Goal: Transaction & Acquisition: Purchase product/service

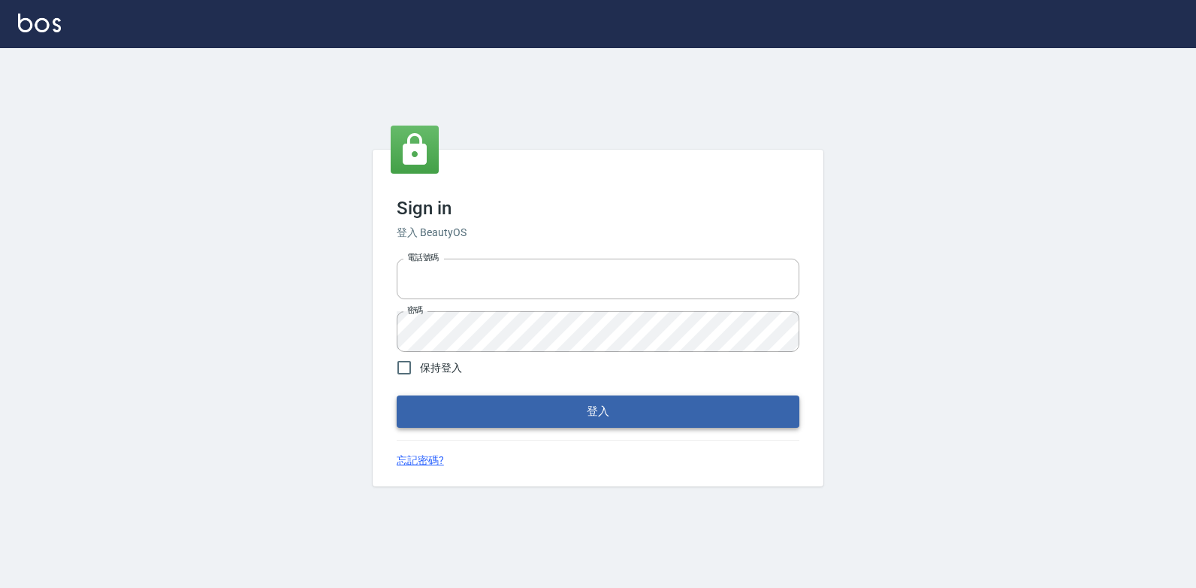
type input "047265856"
click at [464, 425] on button "登入" at bounding box center [598, 411] width 403 height 32
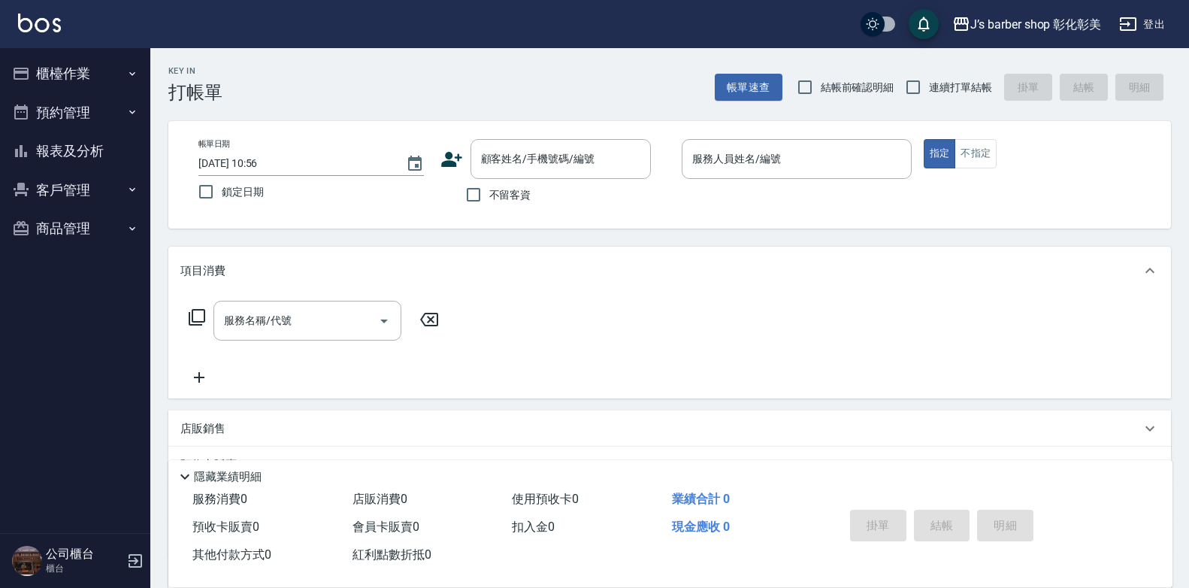
click at [947, 335] on div "服務名稱/代號 服務名稱/代號" at bounding box center [669, 347] width 1002 height 104
click at [576, 162] on input "顧客姓名/手機號碼/編號" at bounding box center [549, 159] width 144 height 26
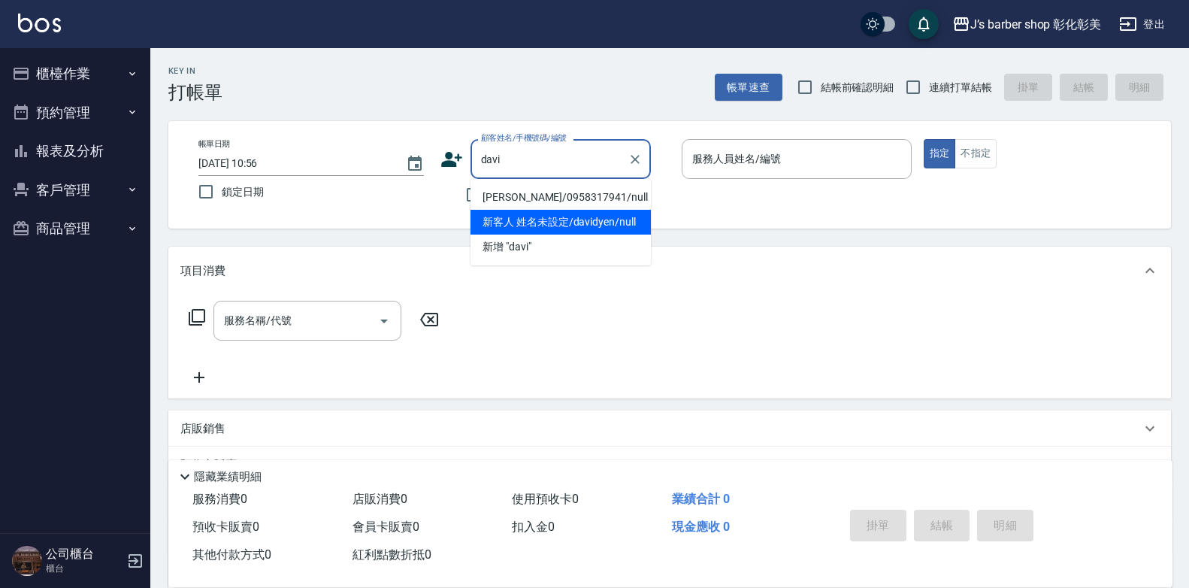
click at [589, 223] on li "新客人 姓名未設定/davidyen/null" at bounding box center [560, 222] width 180 height 25
click at [589, 223] on div "帳單日期 [DATE] 10:56 鎖定日期 顧客姓名/手機號碼/編號 davi 顧客姓名/手機號碼/編號 不留客資 服務人員姓名/編號 服務人員姓名/編號 …" at bounding box center [669, 174] width 1002 height 107
type input "新客人 姓名未設定/davidyen/null"
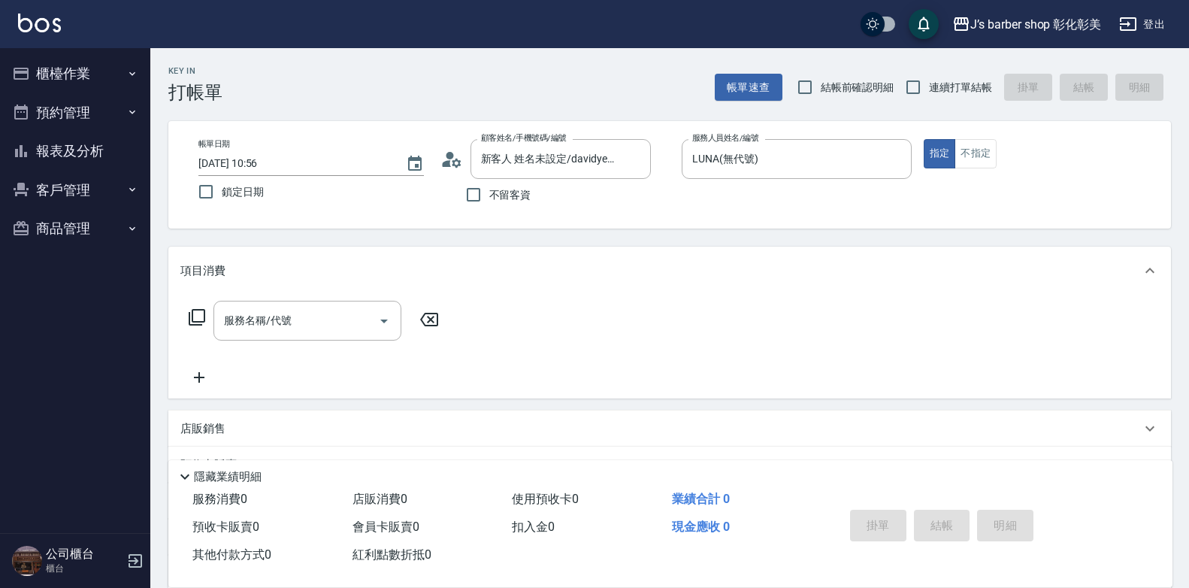
type input "LUNA(無代號)"
click at [317, 310] on input "服務名稱/代號" at bounding box center [296, 320] width 152 height 26
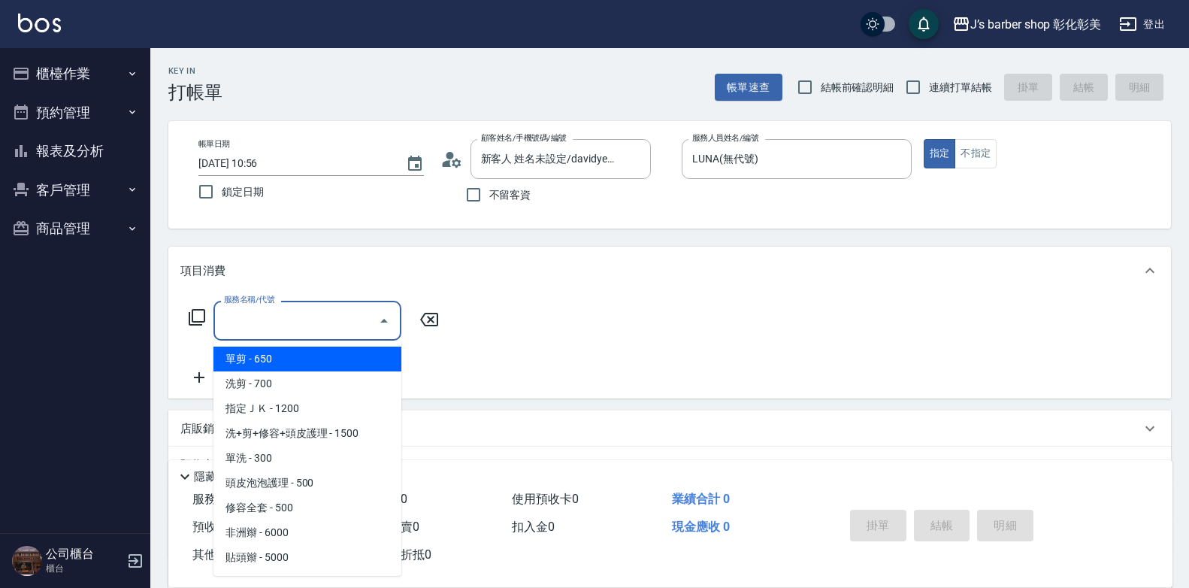
click at [319, 313] on input "服務名稱/代號" at bounding box center [296, 320] width 152 height 26
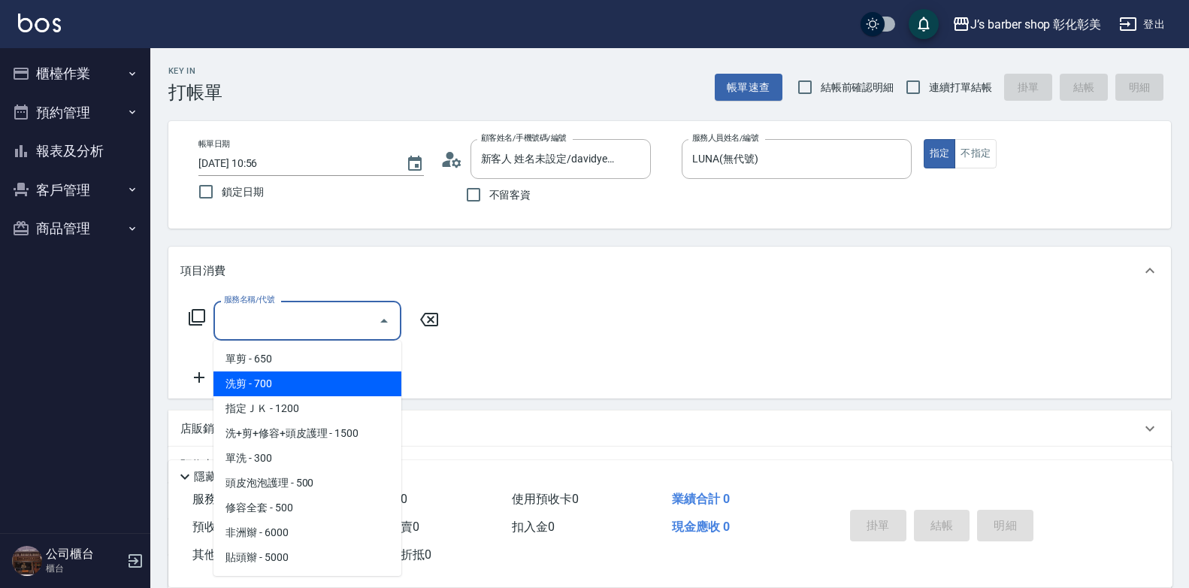
click at [331, 382] on span "洗剪 - 700" at bounding box center [307, 383] width 188 height 25
type input "洗剪(101)"
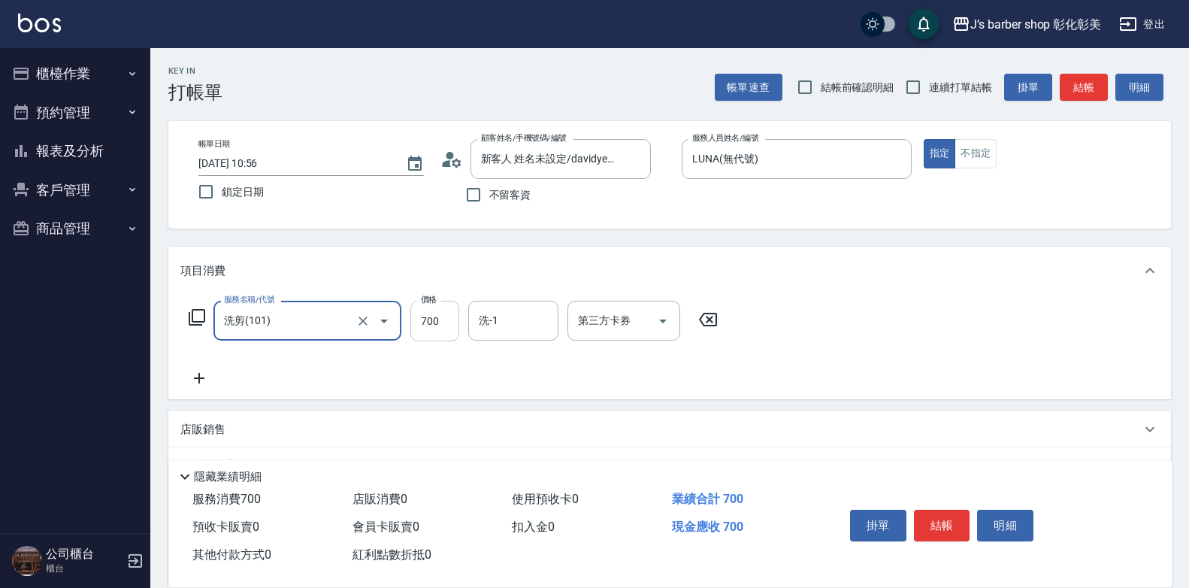
click at [442, 323] on input "700" at bounding box center [434, 321] width 49 height 41
type input "800"
click at [479, 312] on input "洗-1" at bounding box center [513, 320] width 77 height 26
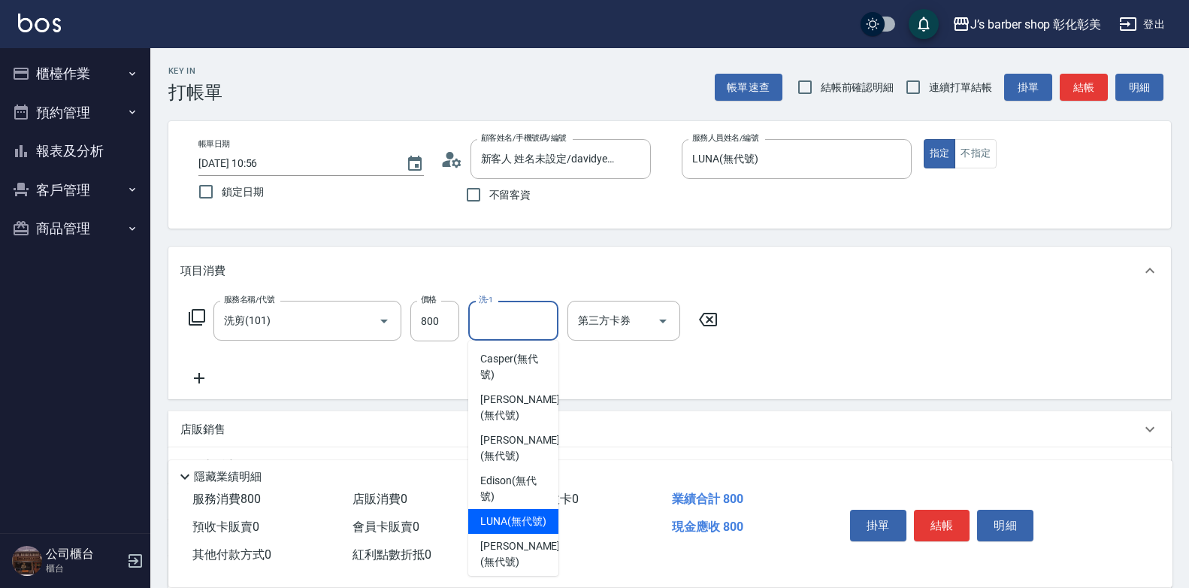
click at [527, 515] on span "LUNA (無代號)" at bounding box center [513, 521] width 66 height 16
type input "LUNA(無代號)"
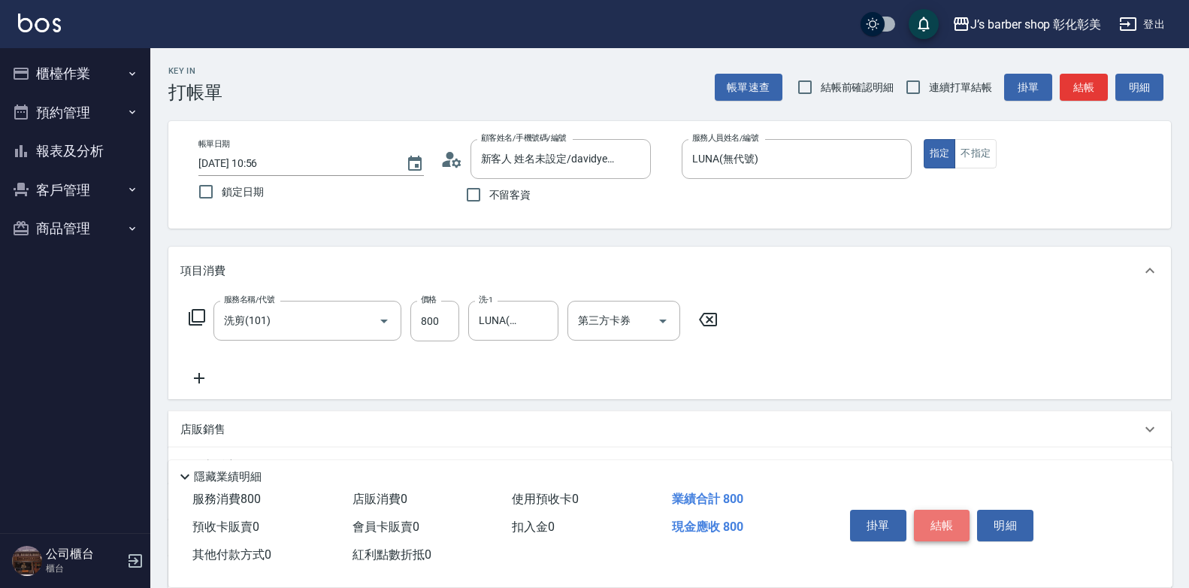
click at [932, 517] on button "結帳" at bounding box center [942, 525] width 56 height 32
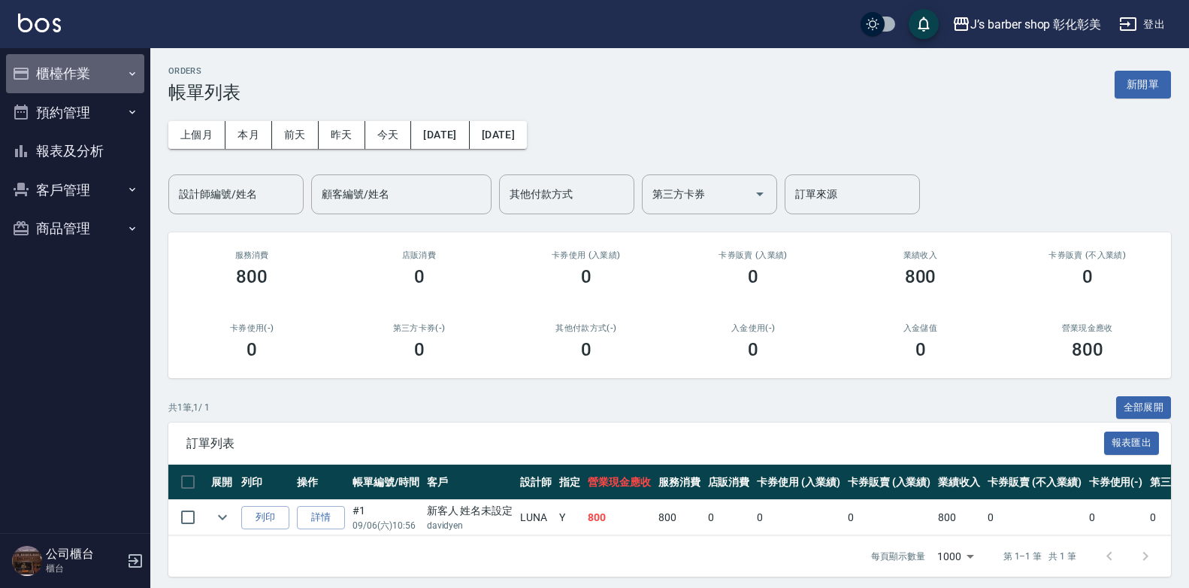
click at [70, 80] on button "櫃檯作業" at bounding box center [75, 73] width 138 height 39
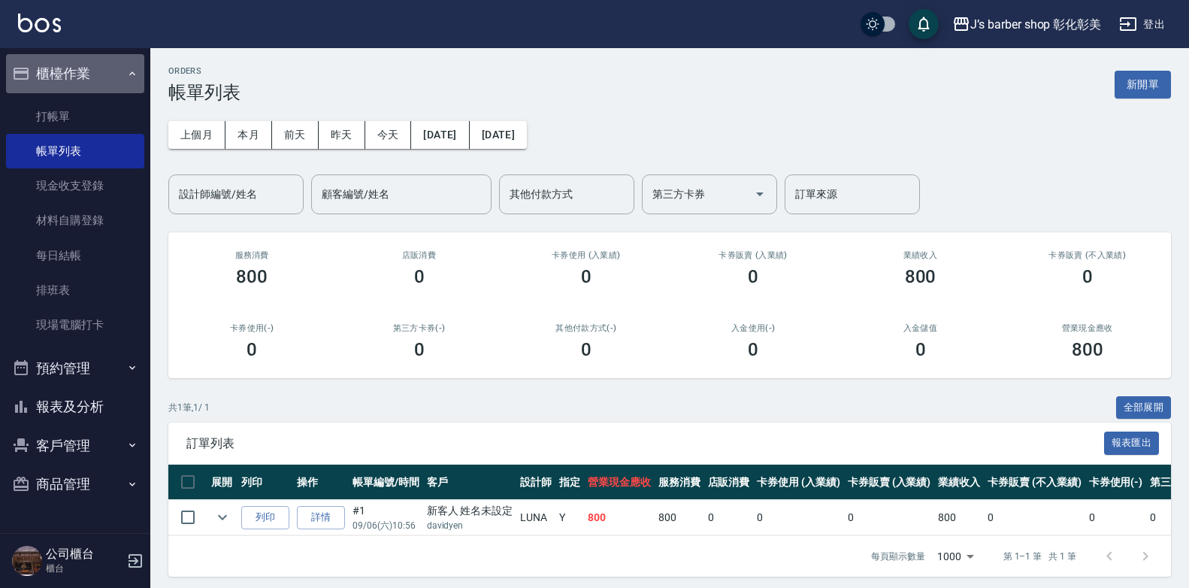
click at [70, 80] on button "櫃檯作業" at bounding box center [75, 73] width 138 height 39
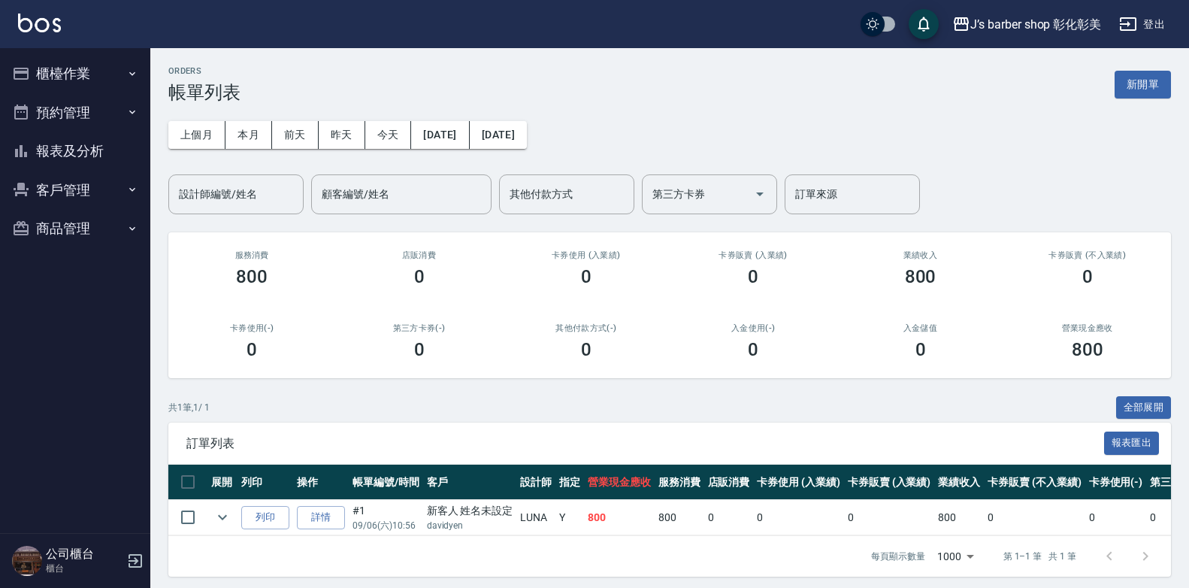
click at [73, 80] on button "櫃檯作業" at bounding box center [75, 73] width 138 height 39
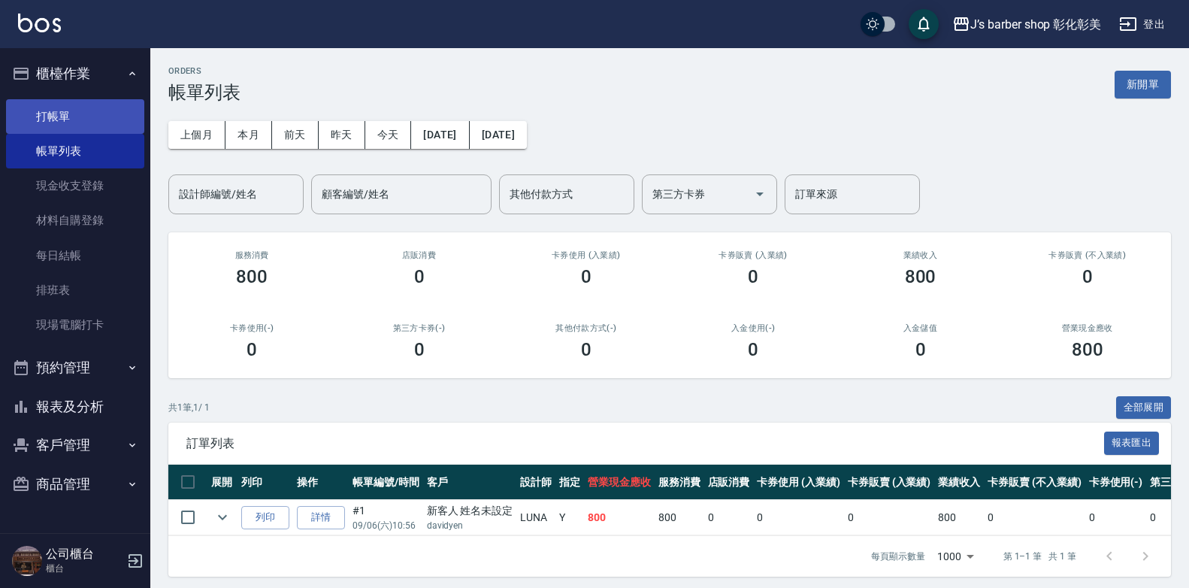
click at [77, 125] on link "打帳單" at bounding box center [75, 116] width 138 height 35
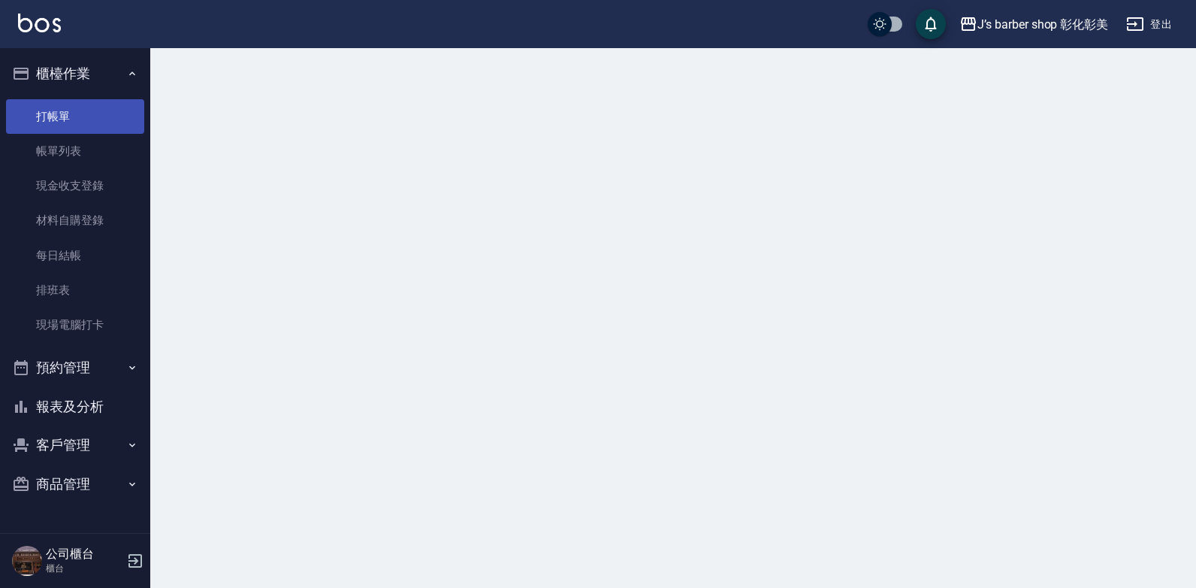
click at [77, 125] on link "打帳單" at bounding box center [75, 116] width 138 height 35
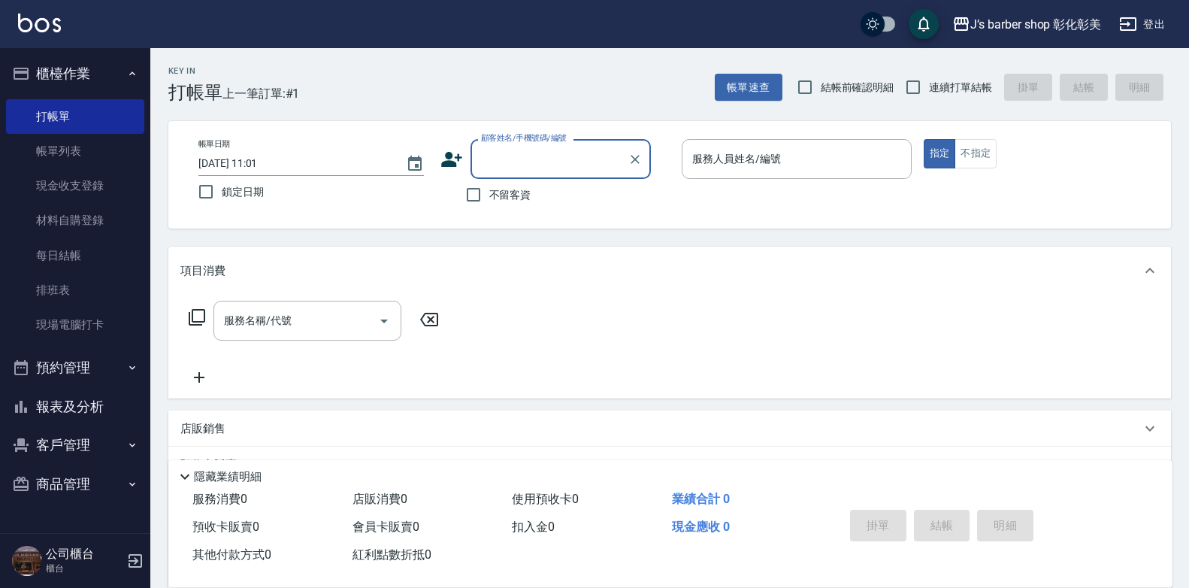
click at [262, 162] on input "[DATE] 11:01" at bounding box center [294, 163] width 192 height 25
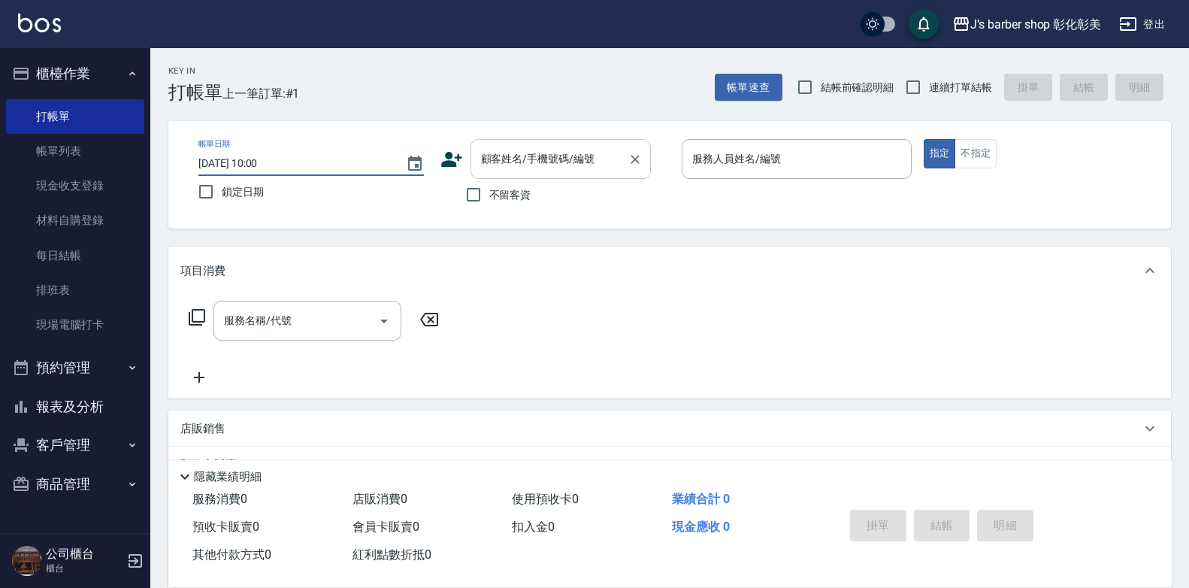
type input "[DATE] 10:00"
click at [554, 159] on div "顧客姓名/手機號碼/編號 顧客姓名/手機號碼/編號" at bounding box center [560, 159] width 180 height 40
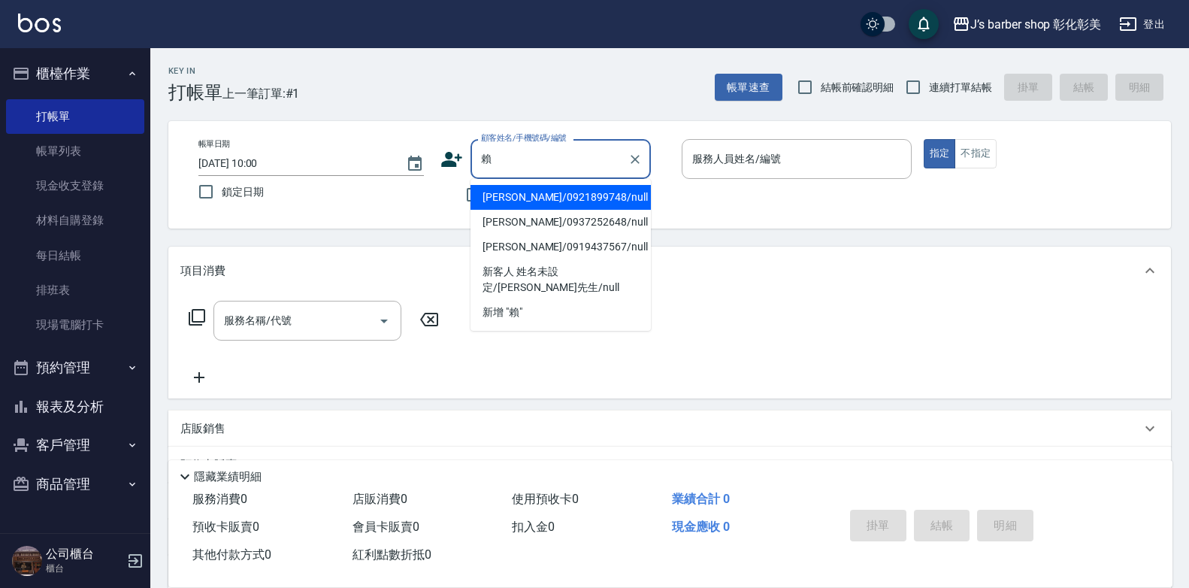
click at [520, 199] on li "[PERSON_NAME]/0921899748/null" at bounding box center [560, 197] width 180 height 25
type input "[PERSON_NAME]/0921899748/null"
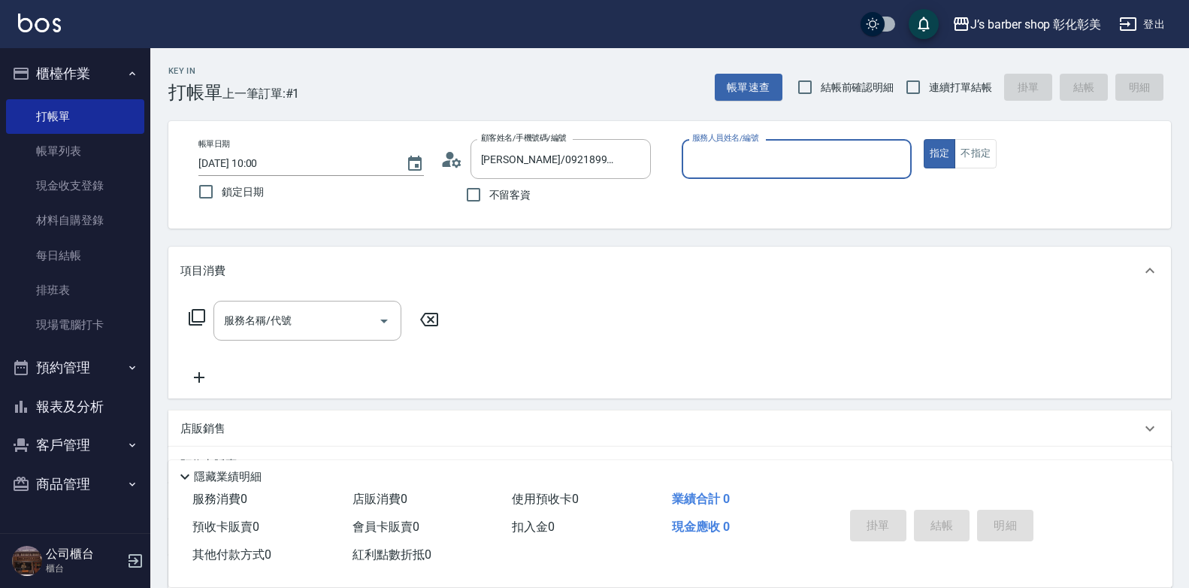
click at [808, 148] on input "服務人員姓名/編號" at bounding box center [796, 159] width 216 height 26
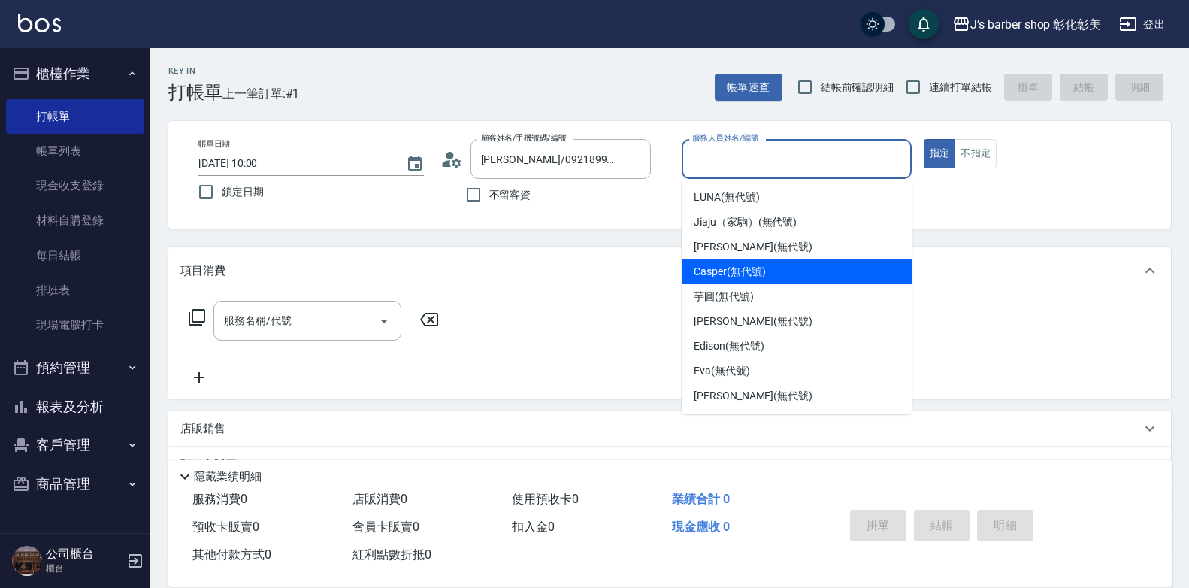
click at [773, 270] on div "Casper (無代號)" at bounding box center [797, 271] width 230 height 25
type input "Casper(無代號)"
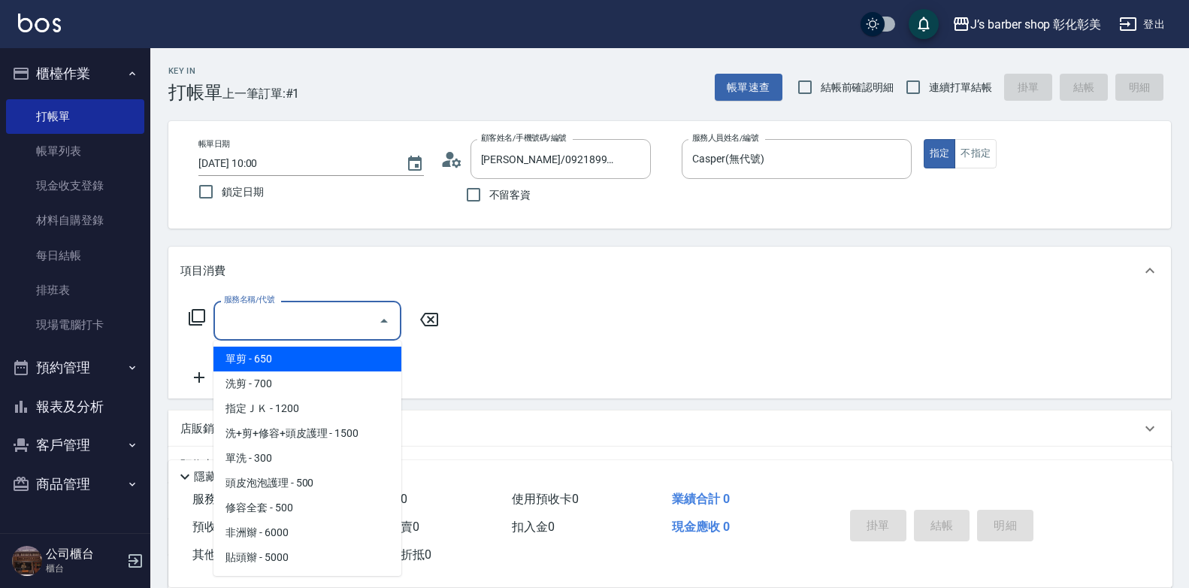
click at [283, 319] on div "服務名稱/代號 服務名稱/代號" at bounding box center [307, 321] width 188 height 40
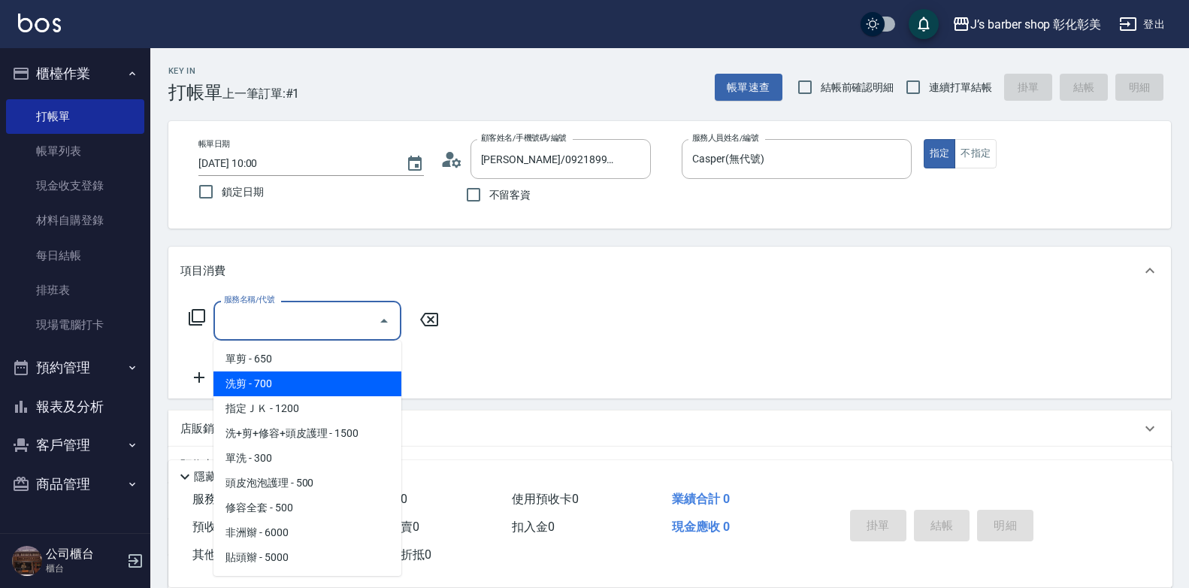
click at [279, 380] on span "洗剪 - 700" at bounding box center [307, 383] width 188 height 25
type input "洗剪(101)"
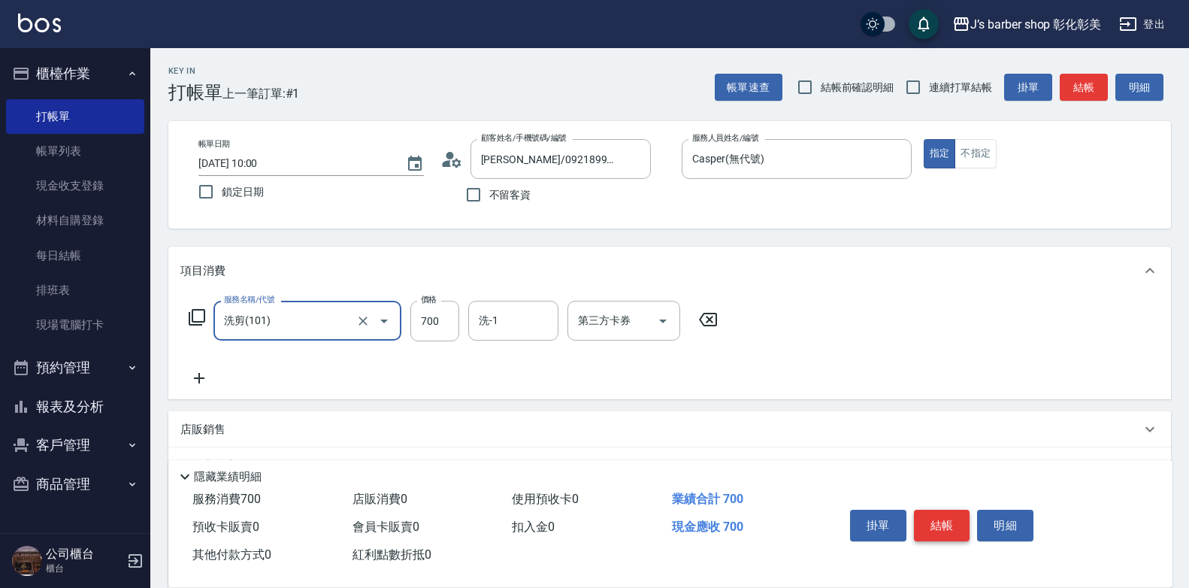
click at [943, 519] on button "結帳" at bounding box center [942, 525] width 56 height 32
click at [943, 519] on div "掛單 結帳 明細" at bounding box center [942, 526] width 196 height 47
